Goal: Transaction & Acquisition: Purchase product/service

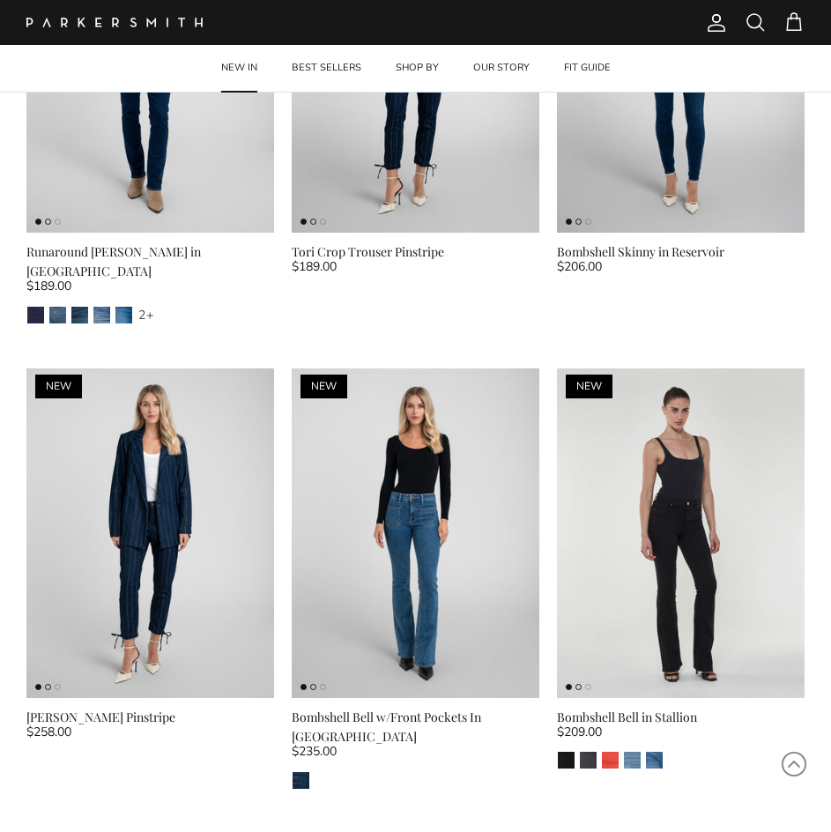
scroll to position [3436, 0]
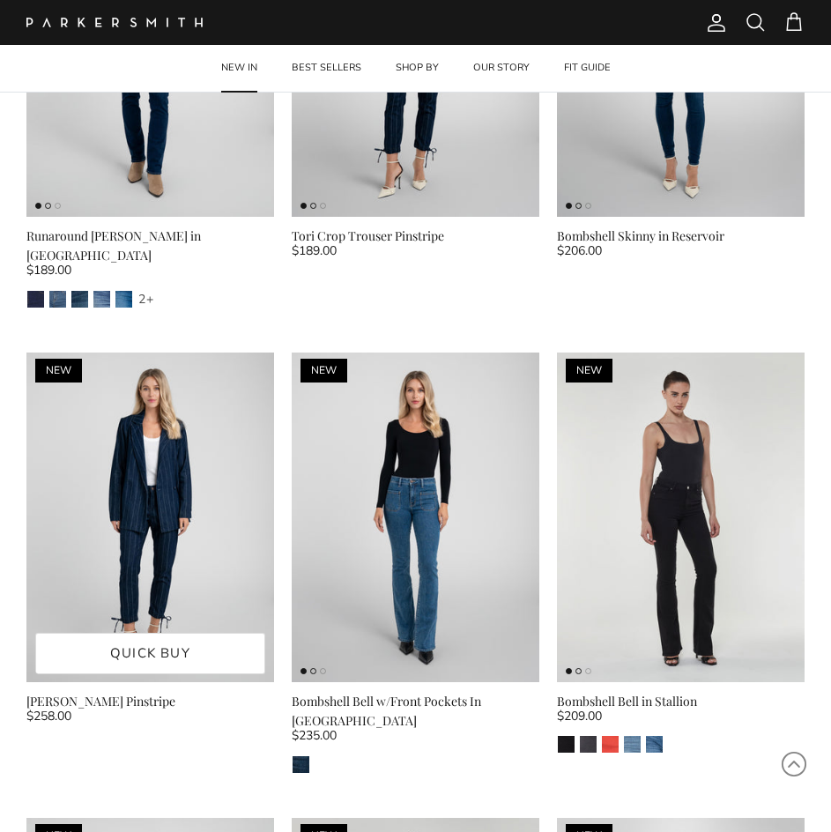
click at [154, 522] on img at bounding box center [150, 517] width 248 height 330
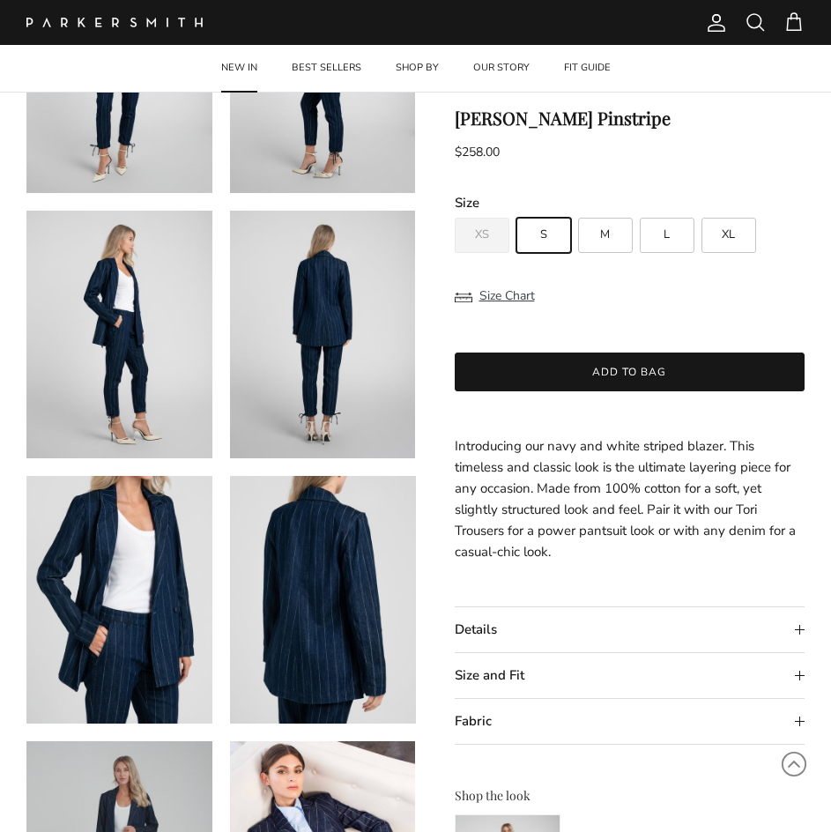
scroll to position [440, 0]
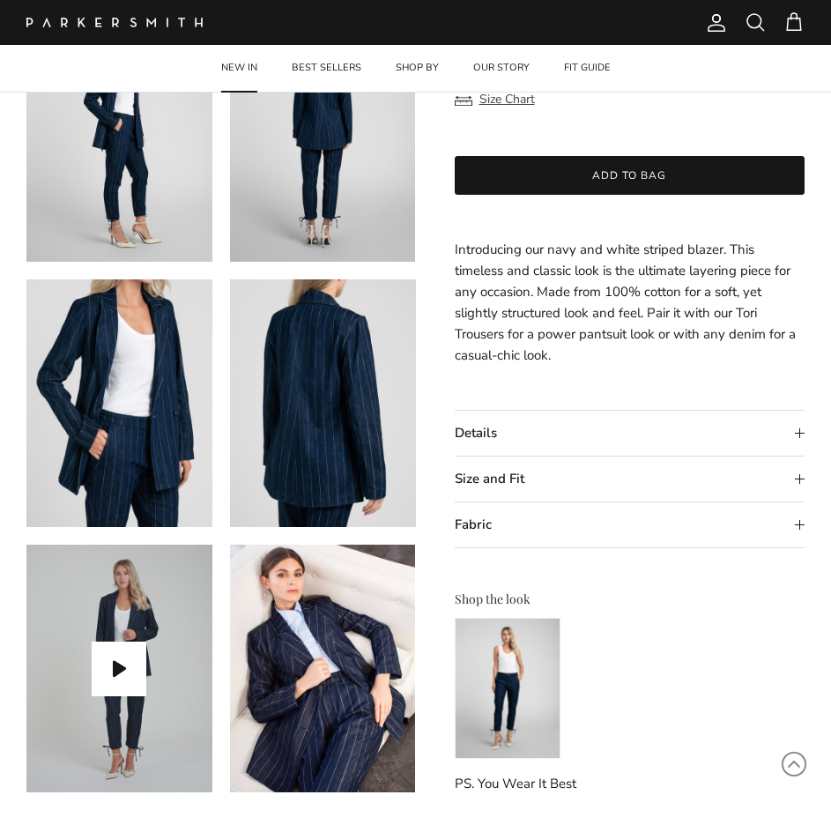
click at [611, 477] on summary "Size and Fit" at bounding box center [630, 479] width 351 height 45
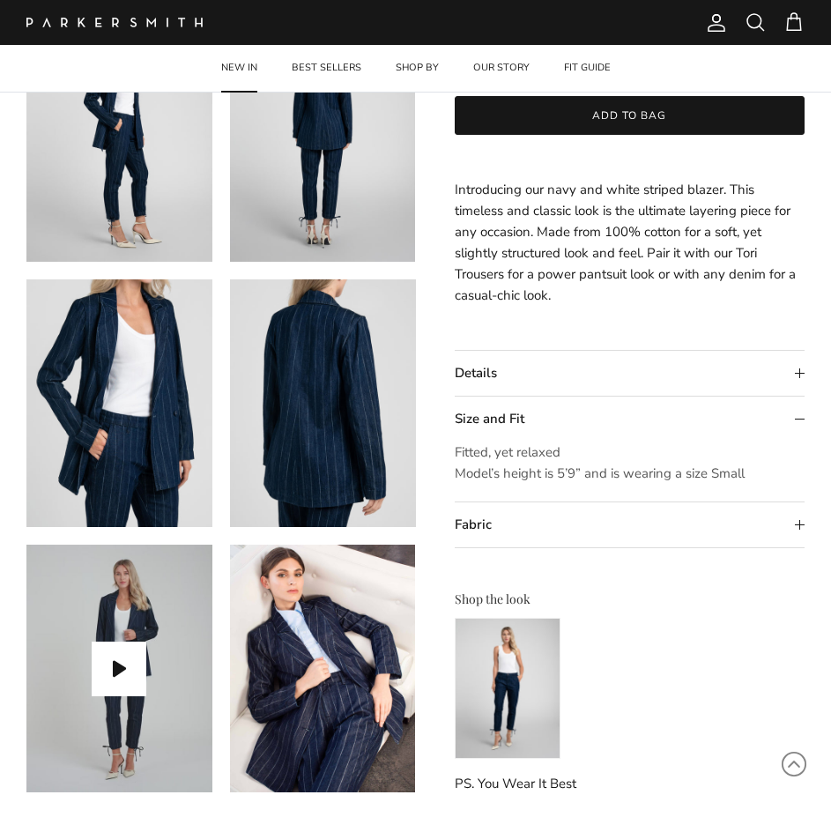
click at [614, 421] on summary "Size and Fit" at bounding box center [630, 419] width 351 height 45
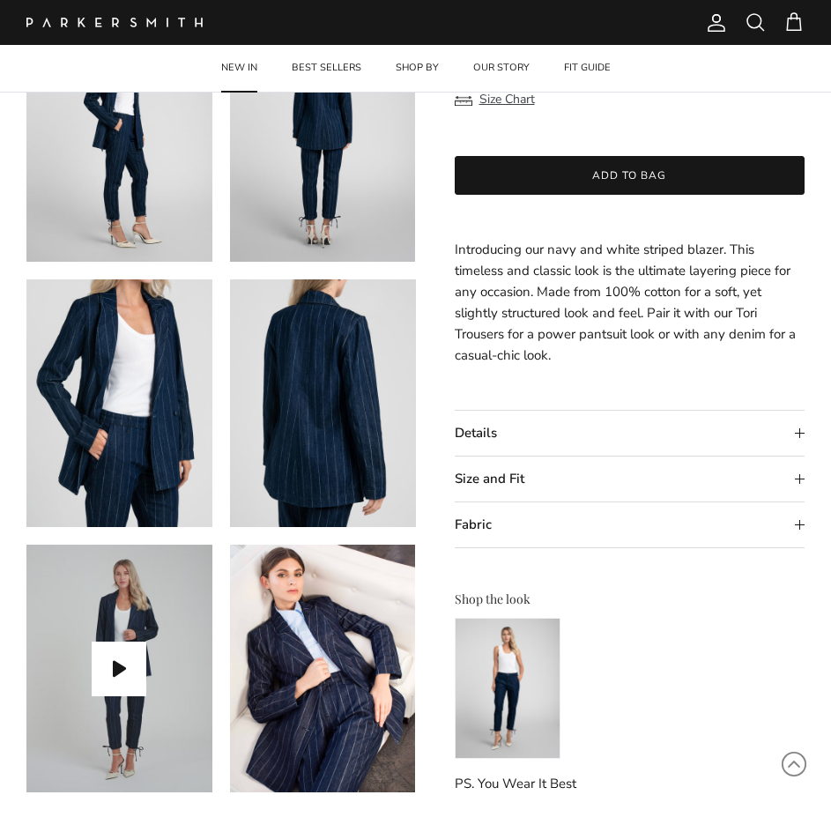
click at [602, 433] on summary "Details" at bounding box center [630, 433] width 351 height 45
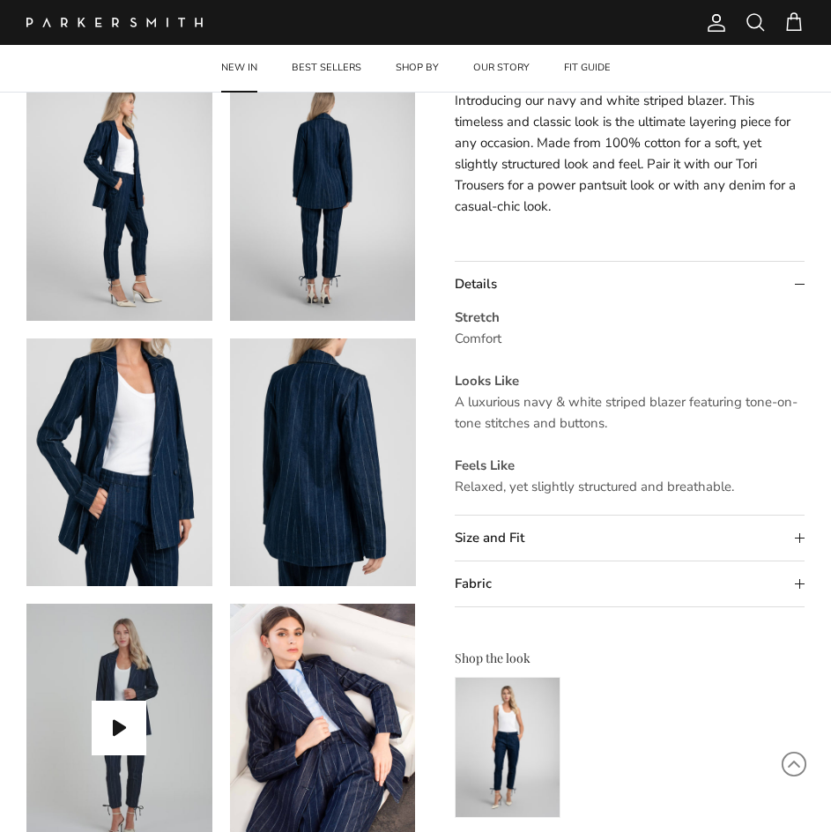
click at [569, 585] on summary "Fabric" at bounding box center [630, 583] width 351 height 45
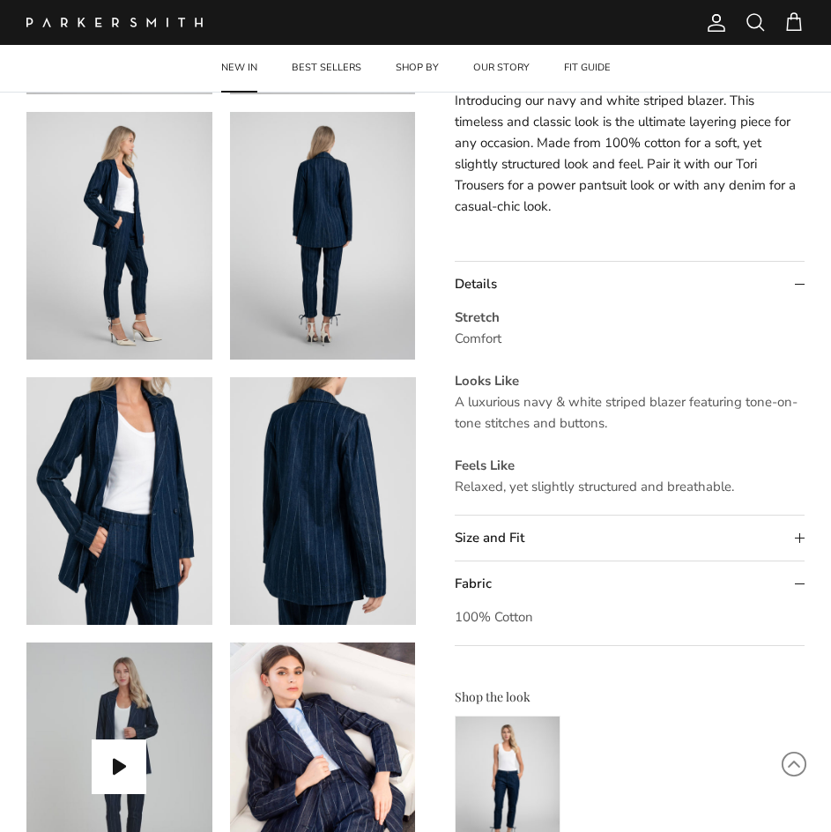
click at [580, 579] on summary "Fabric" at bounding box center [630, 583] width 351 height 45
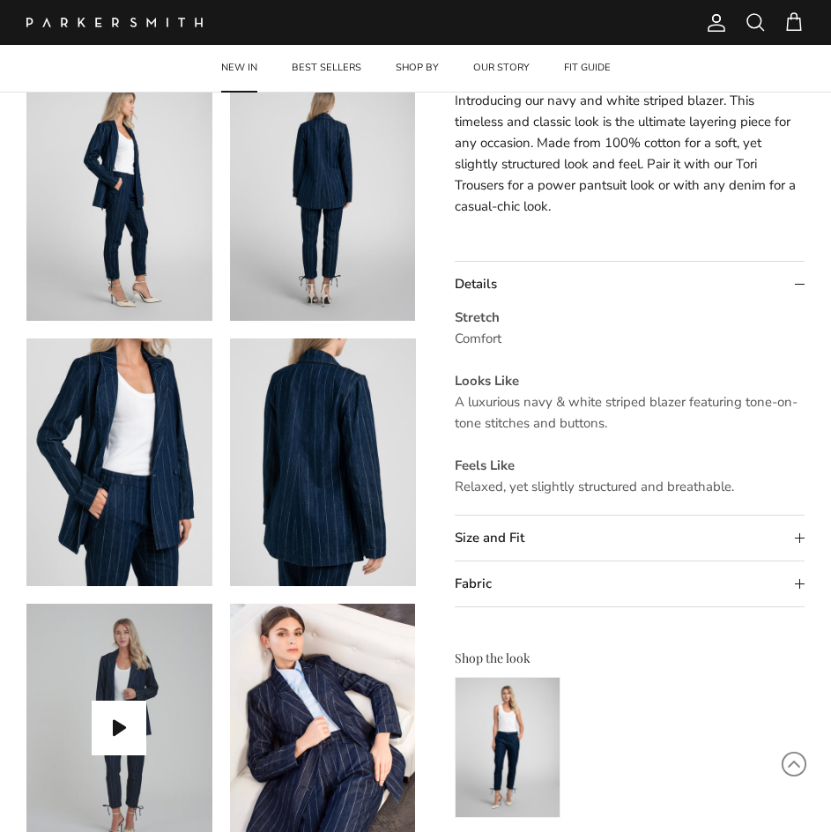
click at [531, 291] on summary "Details" at bounding box center [630, 284] width 351 height 45
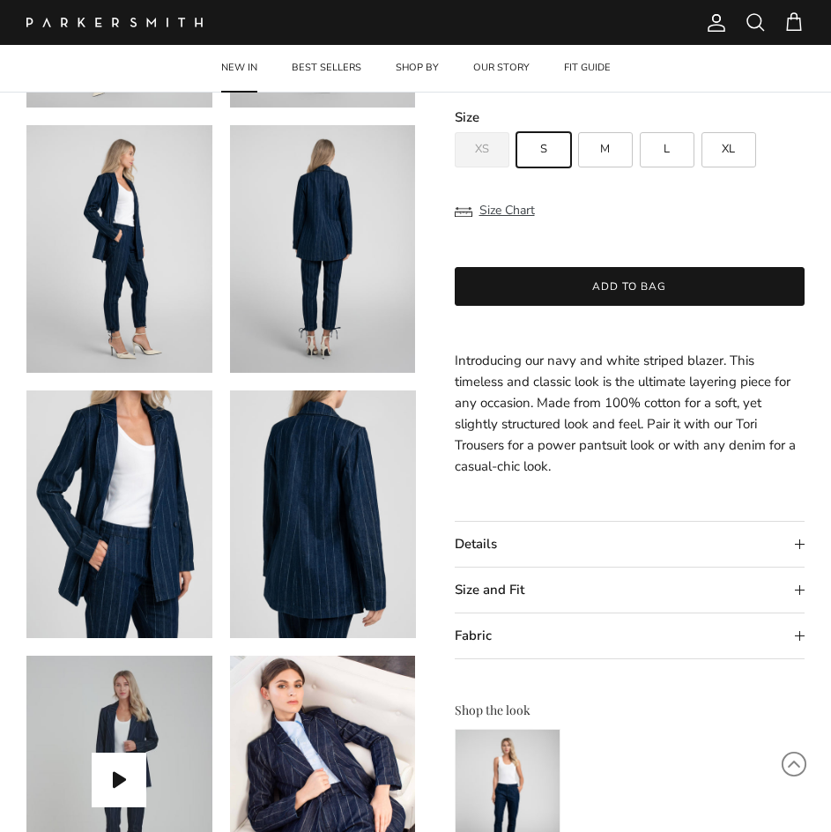
scroll to position [264, 0]
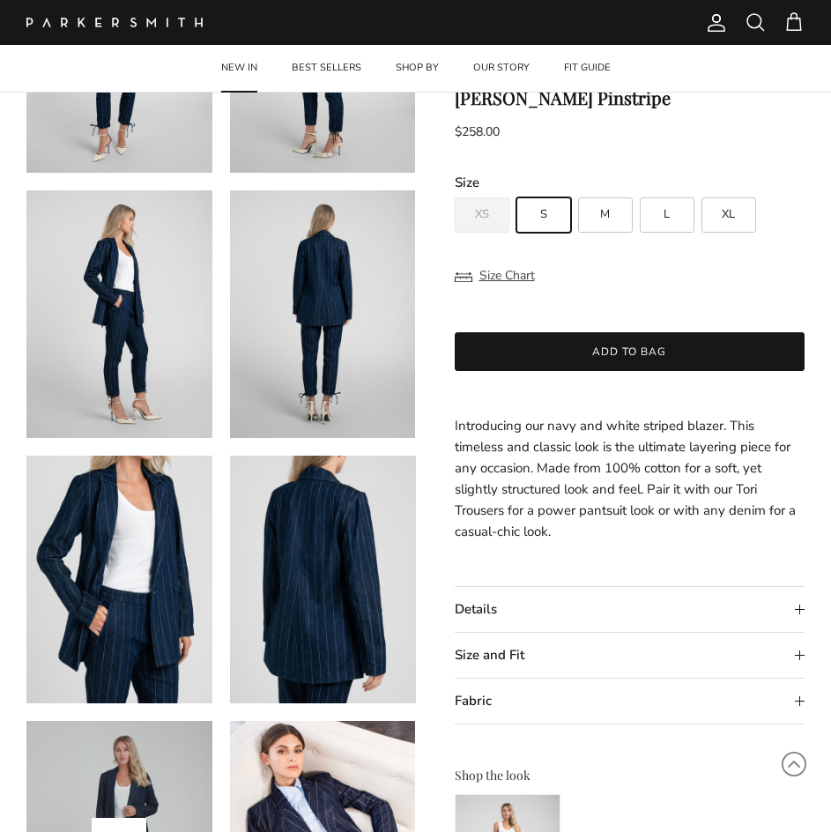
click at [512, 280] on button "Size Chart" at bounding box center [495, 275] width 80 height 33
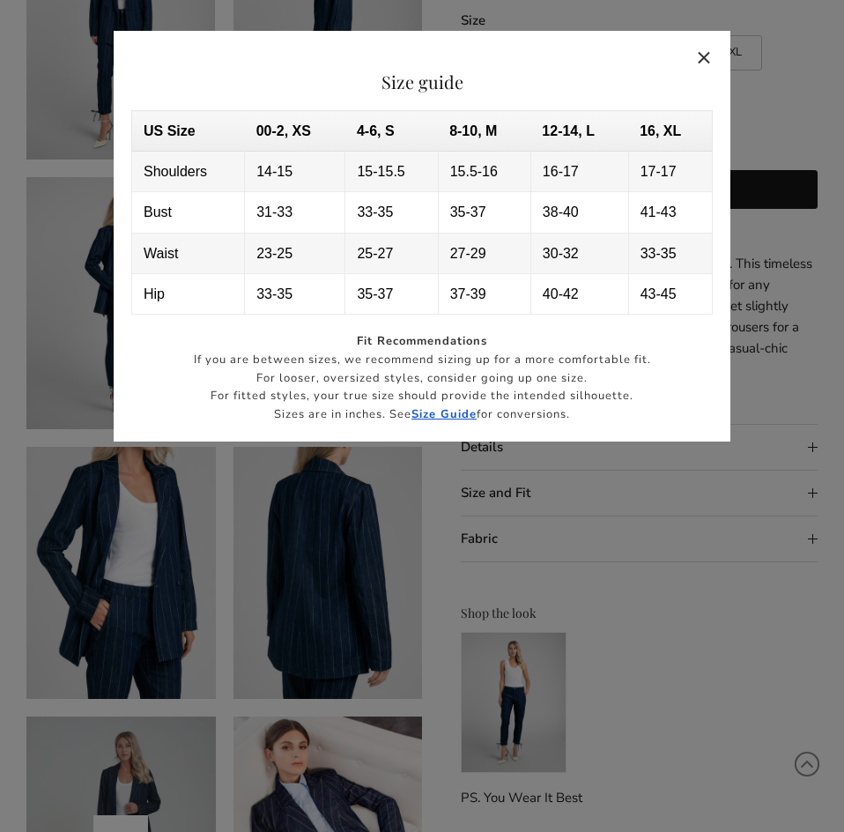
click at [716, 54] on button "Close" at bounding box center [705, 57] width 41 height 41
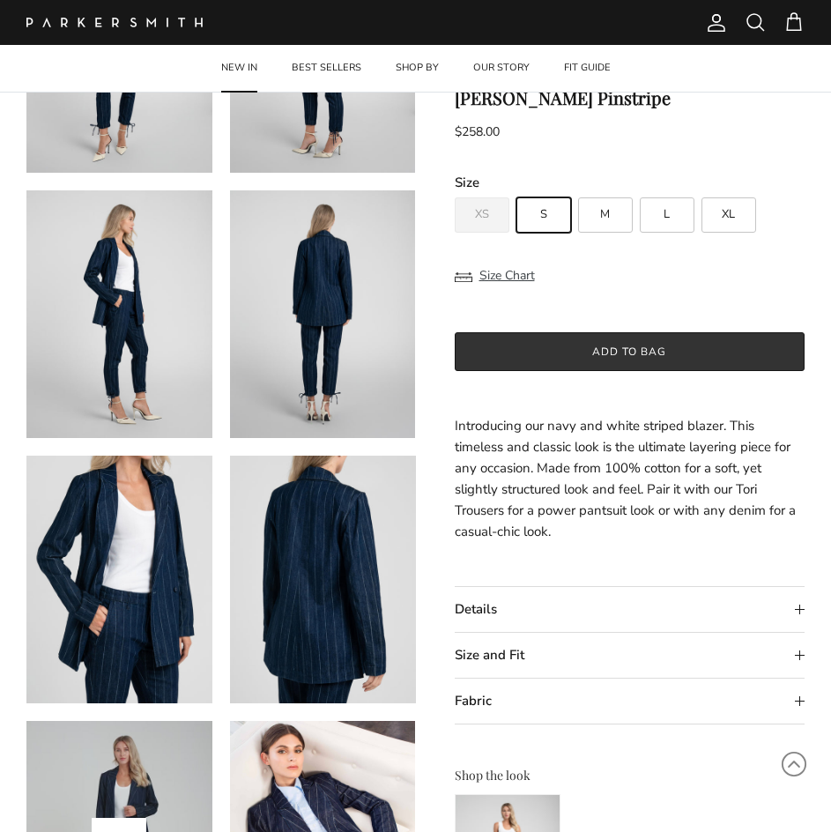
click at [640, 351] on button "Add to bag" at bounding box center [630, 352] width 351 height 39
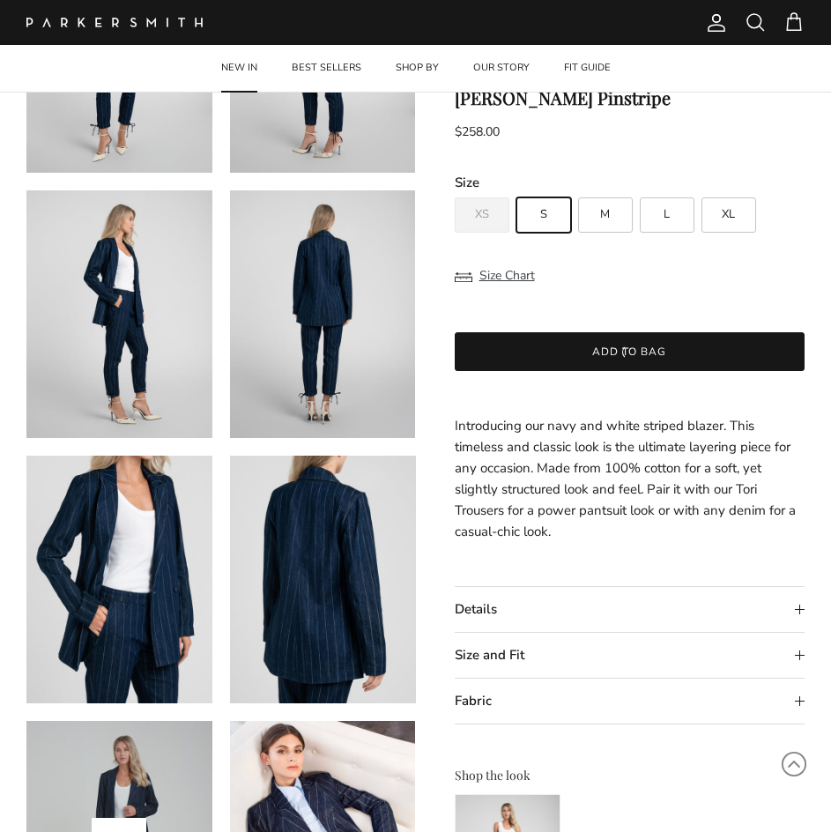
scroll to position [0, 0]
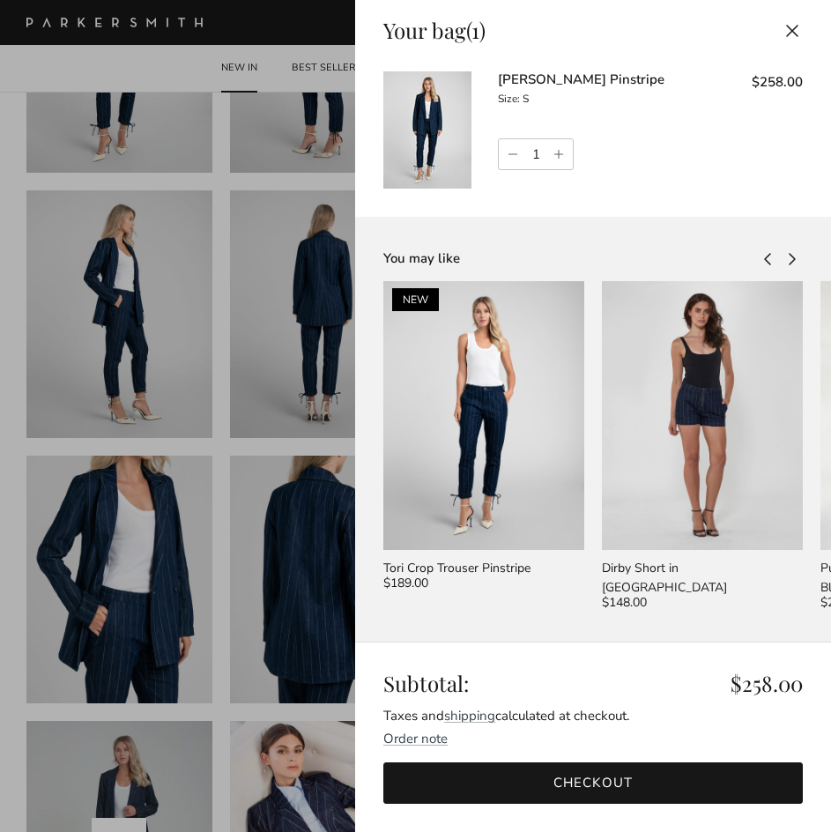
click at [773, 32] on button "Close" at bounding box center [792, 31] width 39 height 40
